Goal: Information Seeking & Learning: Learn about a topic

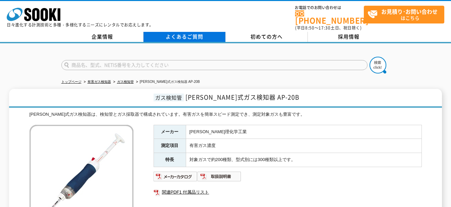
click at [170, 32] on link "よくあるご質問" at bounding box center [185, 37] width 82 height 10
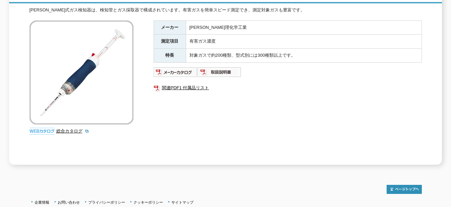
scroll to position [153, 0]
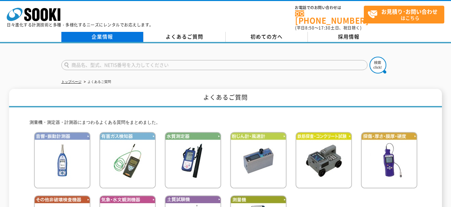
click at [123, 33] on link "企業情報" at bounding box center [102, 37] width 82 height 10
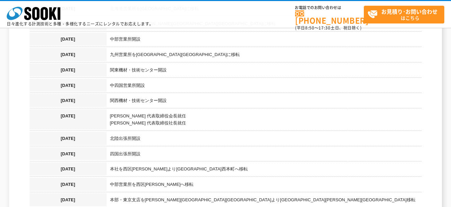
scroll to position [671, 0]
